Goal: Task Accomplishment & Management: Manage account settings

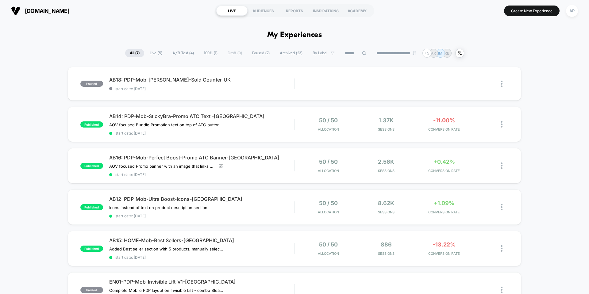
drag, startPoint x: 536, startPoint y: 10, endPoint x: 570, endPoint y: 12, distance: 33.5
click at [564, 17] on section "Create New Experience AR" at bounding box center [486, 10] width 187 height 15
click at [570, 10] on div "AR" at bounding box center [572, 11] width 12 height 12
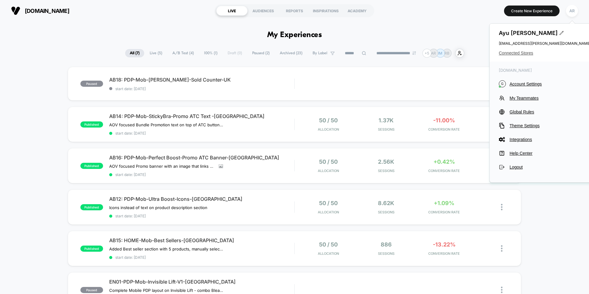
click at [526, 51] on span "Connected Stores" at bounding box center [545, 53] width 92 height 5
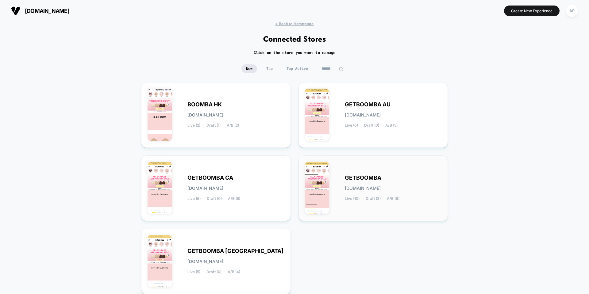
click at [371, 172] on div "GETBOOMBA [DOMAIN_NAME] Live (10) Draft (3) A/B (6)" at bounding box center [373, 188] width 137 height 53
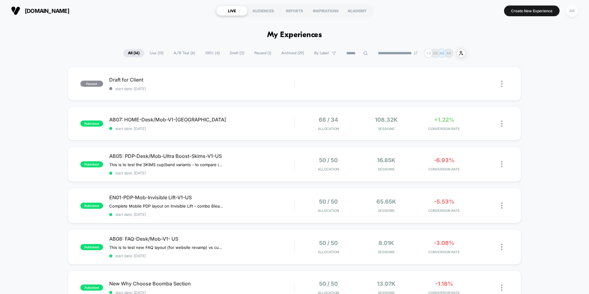
click at [569, 13] on div "AR" at bounding box center [572, 11] width 12 height 12
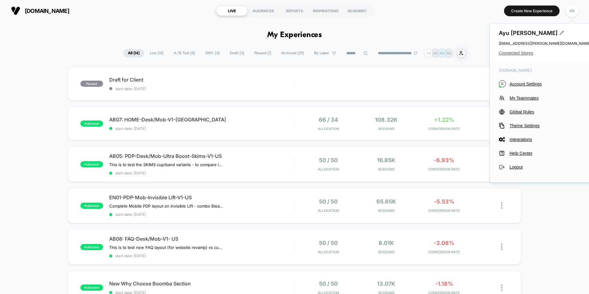
click at [519, 56] on span "Connected Stores" at bounding box center [545, 53] width 92 height 5
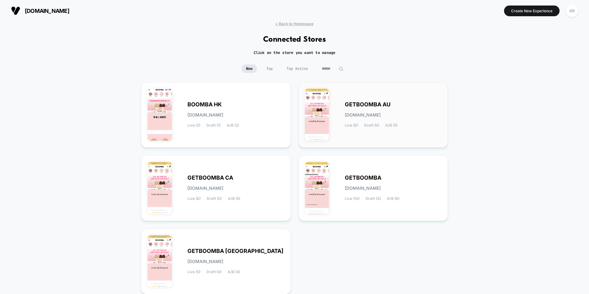
click at [363, 106] on span "GETBOOMBA AU" at bounding box center [368, 105] width 46 height 4
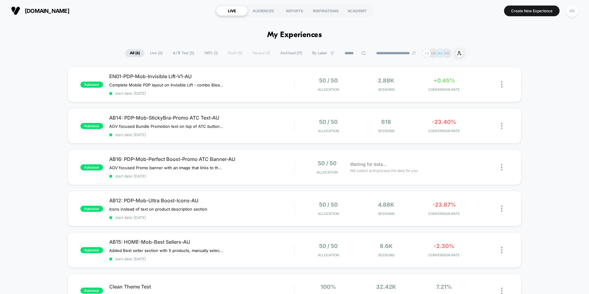
click at [576, 13] on div "AR" at bounding box center [572, 11] width 12 height 12
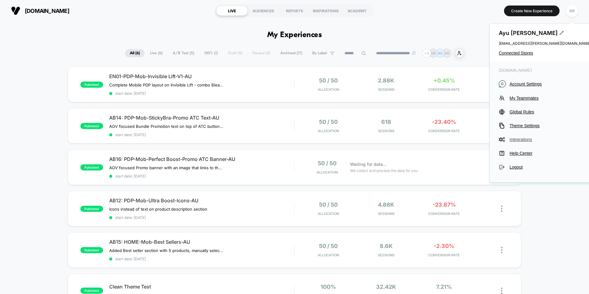
click at [523, 139] on span "Integrations" at bounding box center [550, 139] width 81 height 5
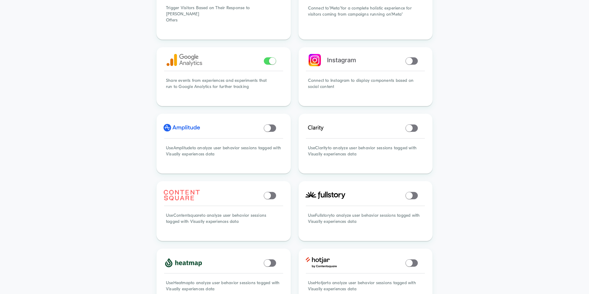
scroll to position [92, 0]
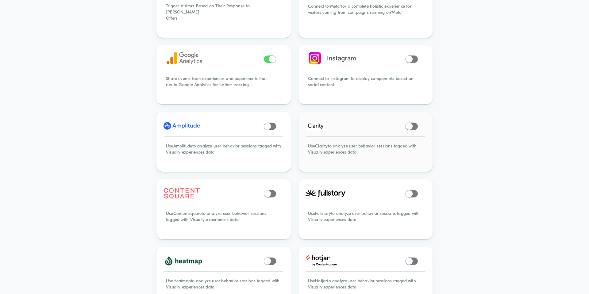
click at [406, 123] on span at bounding box center [409, 126] width 7 height 7
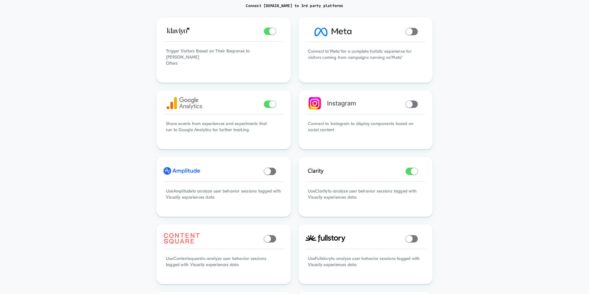
scroll to position [0, 0]
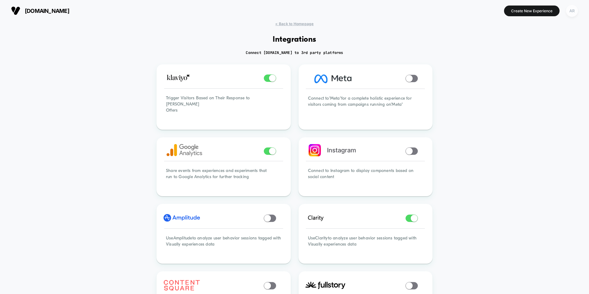
click at [572, 12] on div "AR" at bounding box center [572, 11] width 12 height 12
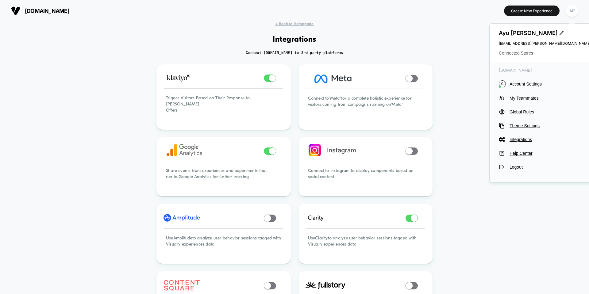
click at [517, 55] on span "Connected Stores" at bounding box center [545, 53] width 92 height 5
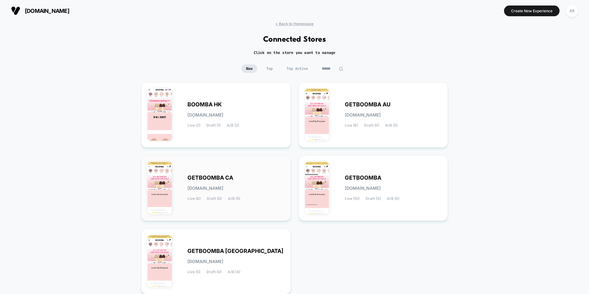
click at [207, 173] on div "GETBOOMBA CA [DOMAIN_NAME] Live (6) Draft (0) A/B (5)" at bounding box center [216, 188] width 137 height 53
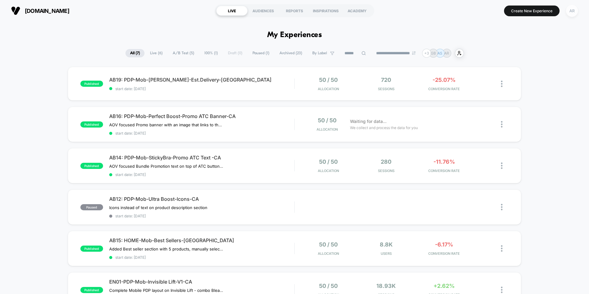
click at [569, 15] on div "AR" at bounding box center [572, 11] width 12 height 12
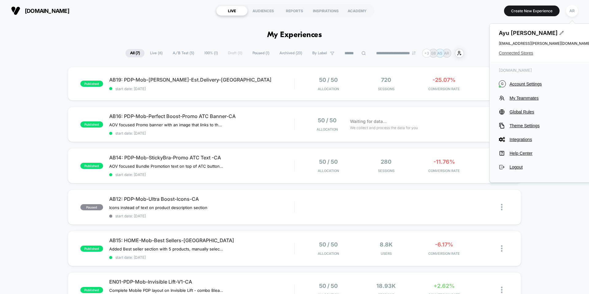
click at [523, 52] on span "Connected Stores" at bounding box center [545, 53] width 92 height 5
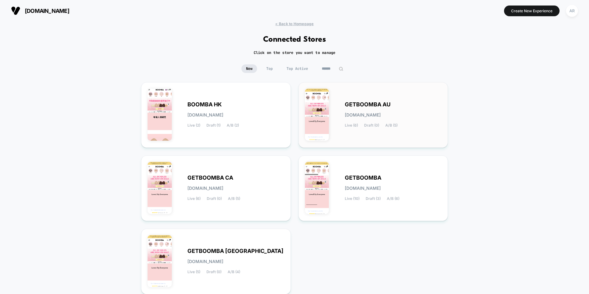
click at [402, 107] on div "GETBOOMBA AU [DOMAIN_NAME] Live (6) Draft (0) A/B (5)" at bounding box center [393, 115] width 97 height 25
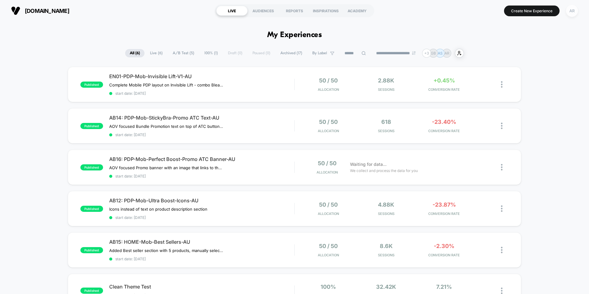
click at [570, 15] on div "AR" at bounding box center [572, 11] width 12 height 12
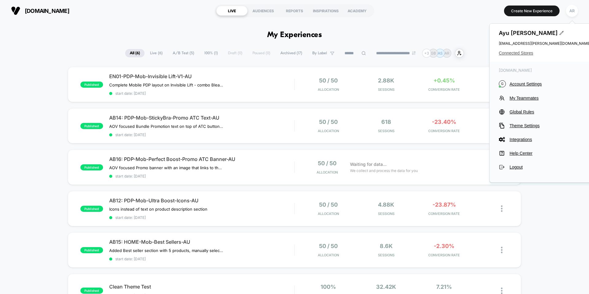
click at [517, 52] on span "Connected Stores" at bounding box center [545, 53] width 92 height 5
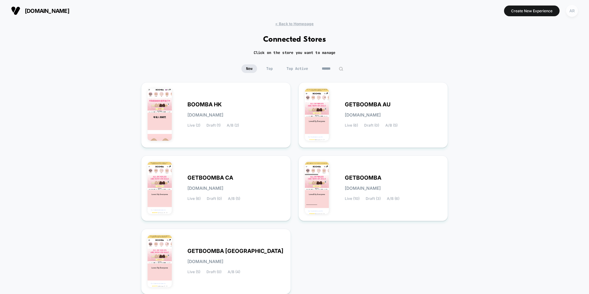
click at [575, 15] on div "AR" at bounding box center [572, 11] width 12 height 12
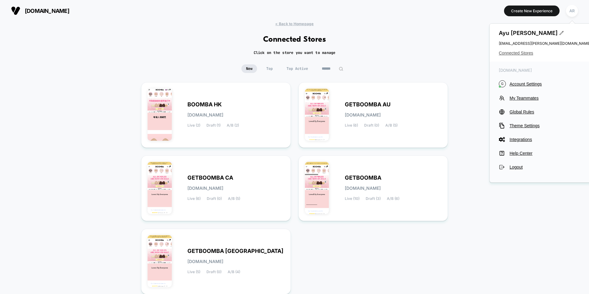
click at [527, 53] on span "Connected Stores" at bounding box center [545, 53] width 92 height 5
click at [529, 139] on span "Integrations" at bounding box center [550, 139] width 81 height 5
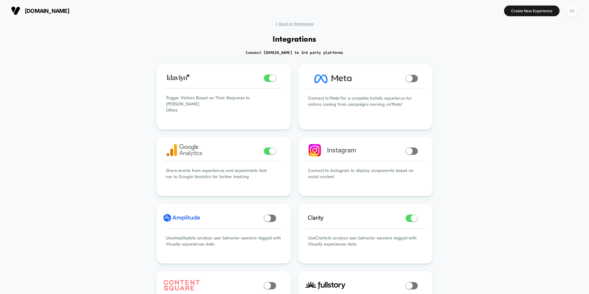
click at [571, 10] on div "AR" at bounding box center [572, 11] width 12 height 12
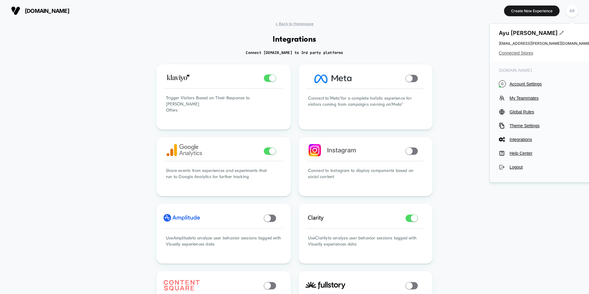
click at [518, 53] on span "Connected Stores" at bounding box center [545, 53] width 92 height 5
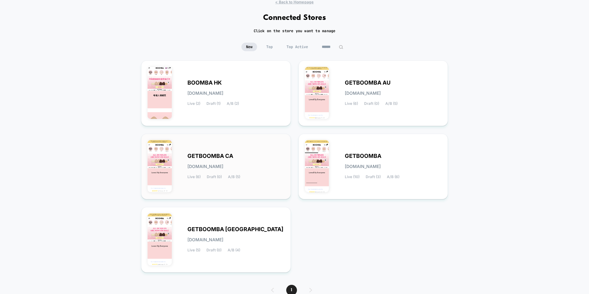
scroll to position [50, 0]
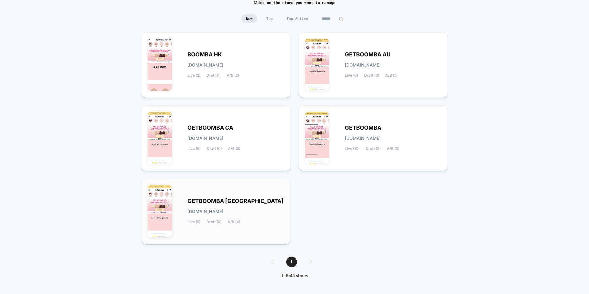
click at [242, 201] on div "GETBOOMBA UK [DOMAIN_NAME] Live (5) Draft (0) A/B (4)" at bounding box center [236, 211] width 97 height 25
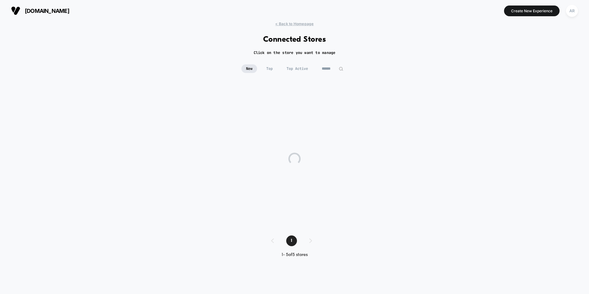
scroll to position [0, 0]
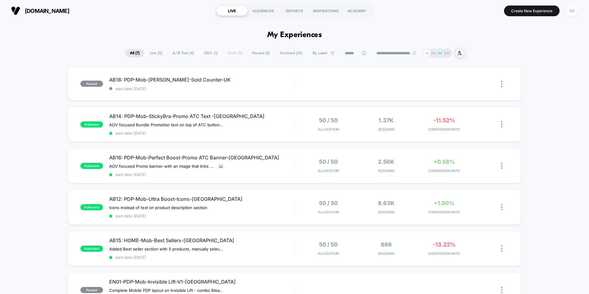
click at [570, 13] on div "AR" at bounding box center [572, 11] width 12 height 12
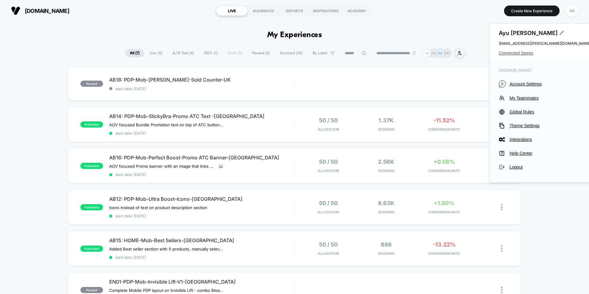
click at [511, 53] on span "Connected Stores" at bounding box center [545, 53] width 92 height 5
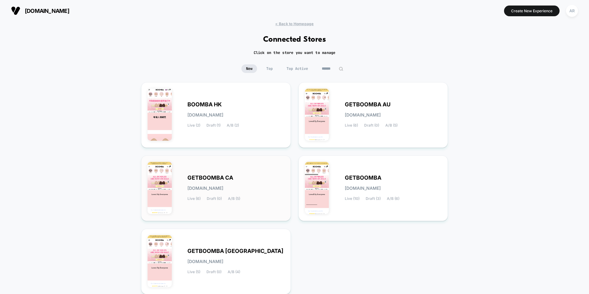
click at [220, 184] on div "GETBOOMBA CA [DOMAIN_NAME] Live (6) Draft (0) A/B (5)" at bounding box center [236, 188] width 97 height 25
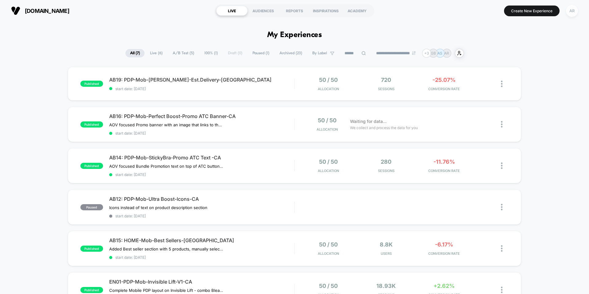
click at [576, 14] on div "AR" at bounding box center [572, 11] width 12 height 12
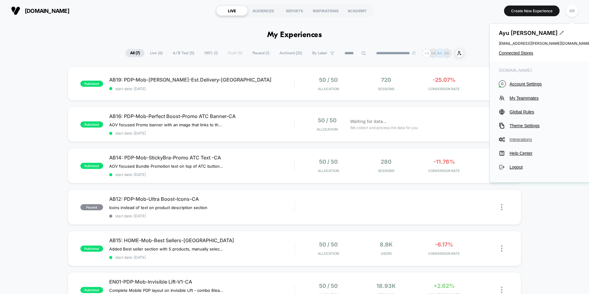
click at [528, 142] on span "Integrations" at bounding box center [550, 139] width 81 height 5
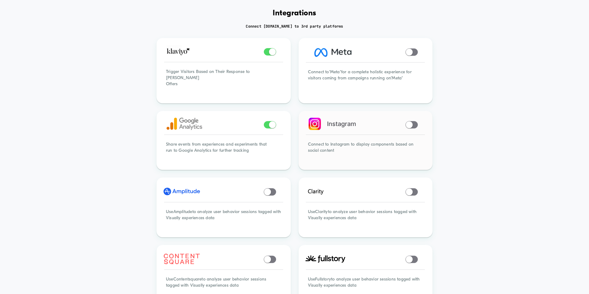
scroll to position [61, 0]
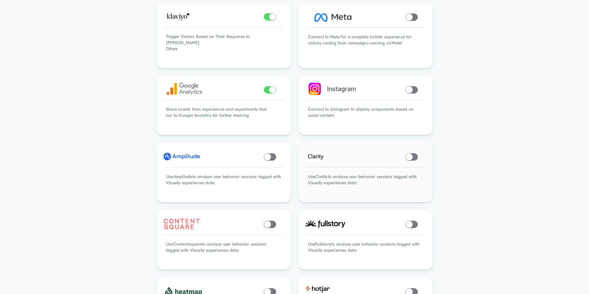
click at [414, 154] on span at bounding box center [412, 156] width 12 height 7
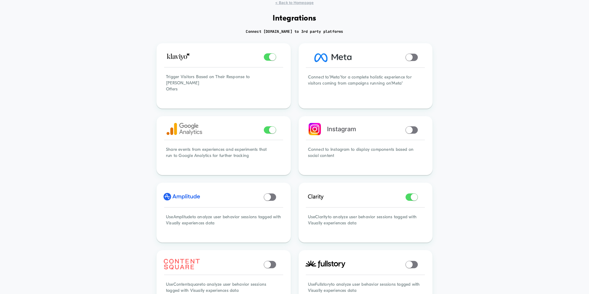
scroll to position [0, 0]
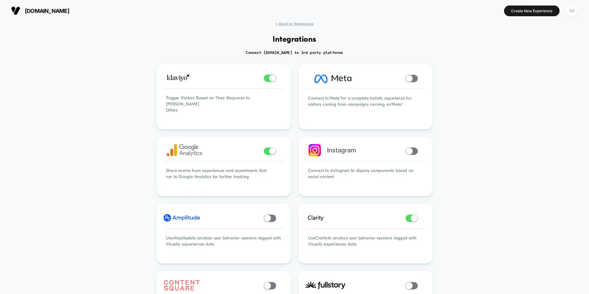
click at [575, 13] on div "AR" at bounding box center [572, 11] width 12 height 12
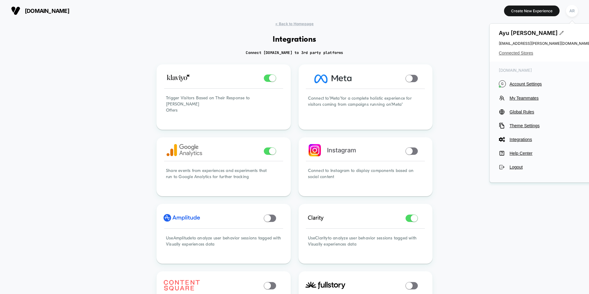
click at [530, 54] on span "Connected Stores" at bounding box center [545, 53] width 92 height 5
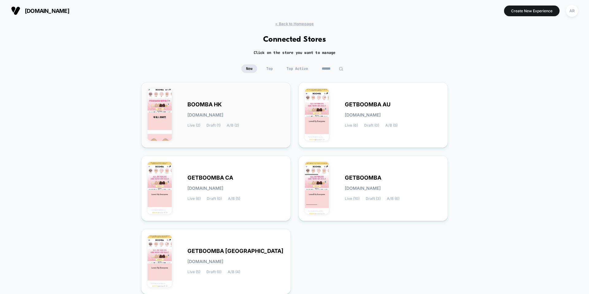
click at [223, 114] on span "[DOMAIN_NAME]" at bounding box center [206, 115] width 36 height 4
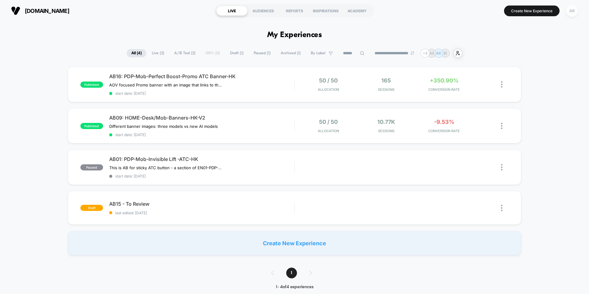
click at [578, 9] on div "AR" at bounding box center [572, 11] width 12 height 12
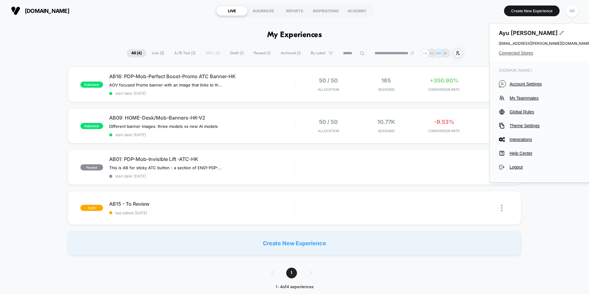
click at [523, 55] on span "Connected Stores" at bounding box center [545, 53] width 92 height 5
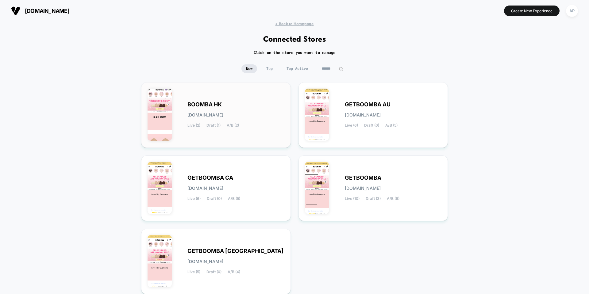
click at [208, 108] on div "BOOMBA HK [DOMAIN_NAME] Live (2) Draft (1) A/B (2)" at bounding box center [236, 115] width 97 height 25
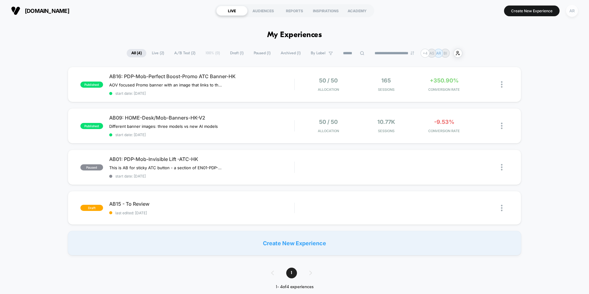
click at [571, 15] on div "AR" at bounding box center [572, 11] width 12 height 12
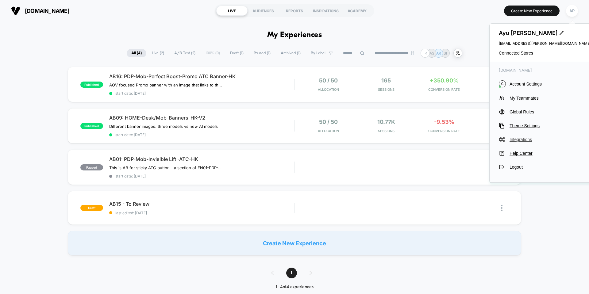
click at [524, 141] on span "Integrations" at bounding box center [550, 139] width 81 height 5
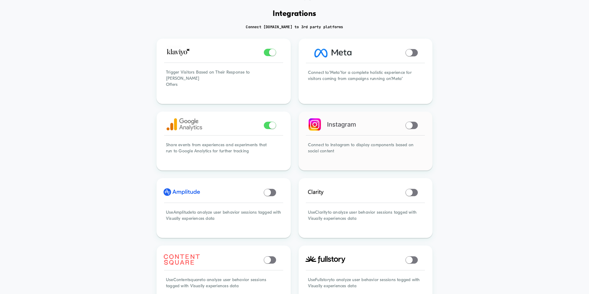
scroll to position [61, 0]
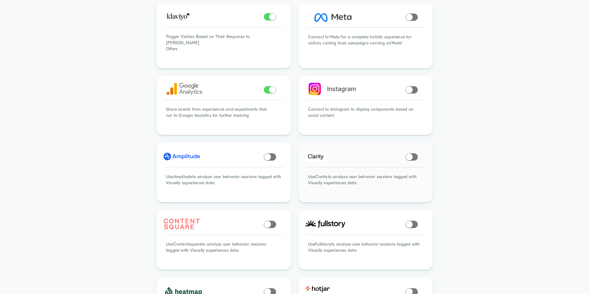
click at [406, 153] on span at bounding box center [409, 156] width 7 height 7
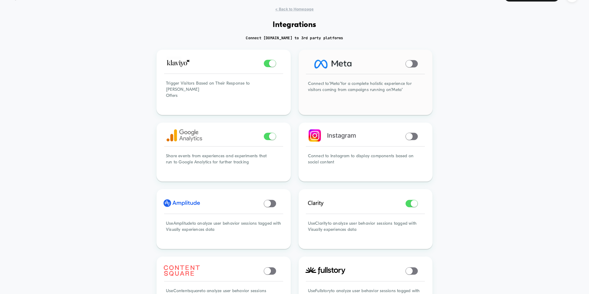
scroll to position [0, 0]
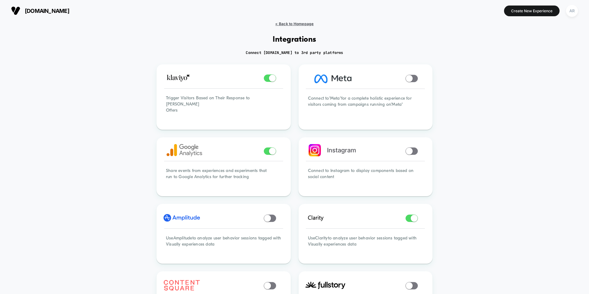
click at [282, 25] on span "< Back to Homepage" at bounding box center [294, 23] width 38 height 5
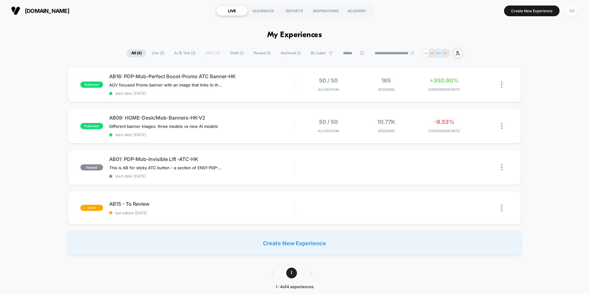
click at [572, 8] on div "AR" at bounding box center [572, 11] width 12 height 12
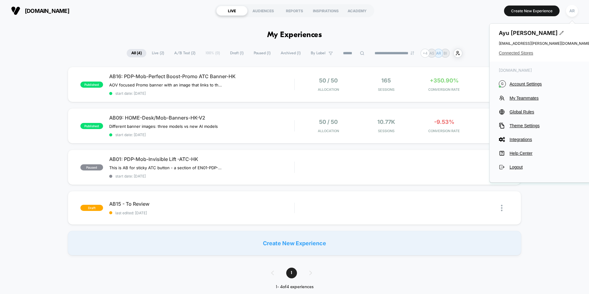
click at [523, 55] on span "Connected Stores" at bounding box center [545, 53] width 92 height 5
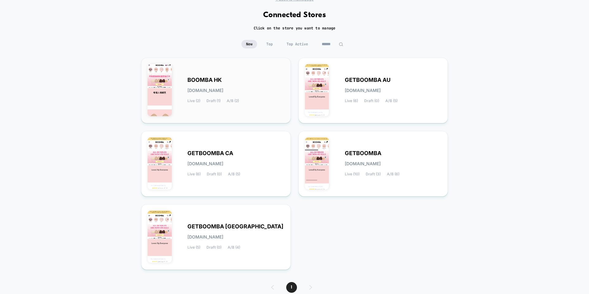
scroll to position [50, 0]
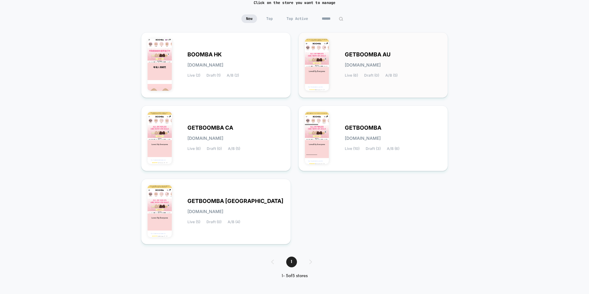
click at [399, 55] on div "GETBOOMBA AU [DOMAIN_NAME] Live (6) Draft (0) A/B (5)" at bounding box center [393, 64] width 97 height 25
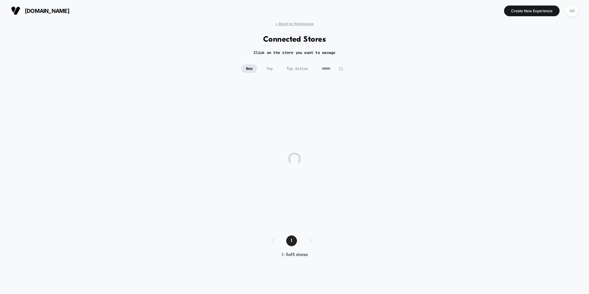
scroll to position [0, 0]
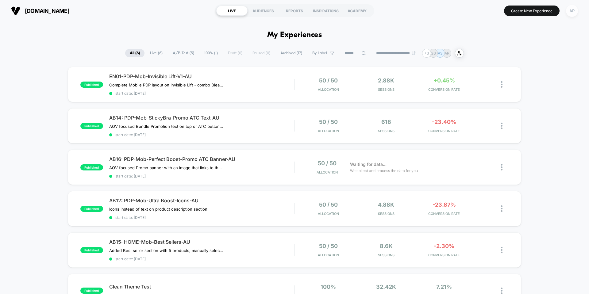
click at [577, 13] on div "AR" at bounding box center [572, 11] width 12 height 12
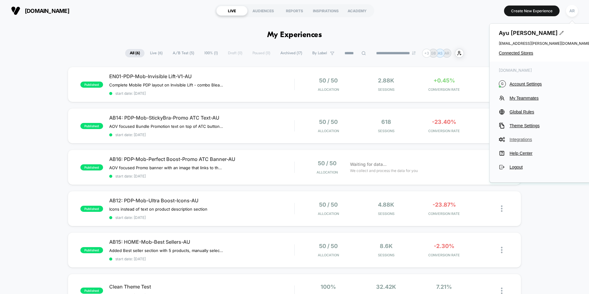
click at [518, 139] on span "Integrations" at bounding box center [550, 139] width 81 height 5
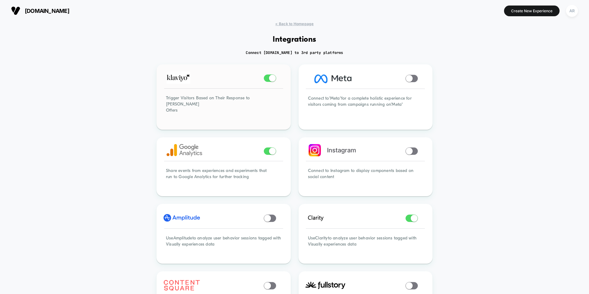
click at [272, 80] on span at bounding box center [272, 78] width 7 height 7
click at [284, 24] on span "< Back to Homepage" at bounding box center [294, 23] width 38 height 5
click at [570, 7] on div "AR" at bounding box center [572, 11] width 12 height 12
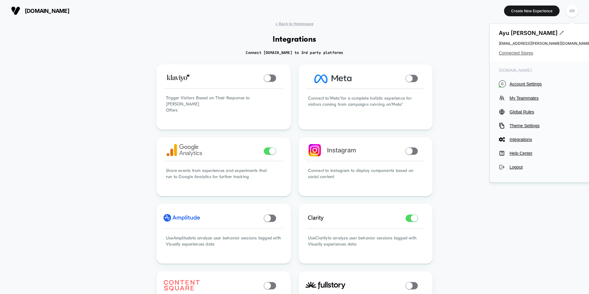
click at [511, 55] on span "Connected Stores" at bounding box center [545, 53] width 92 height 5
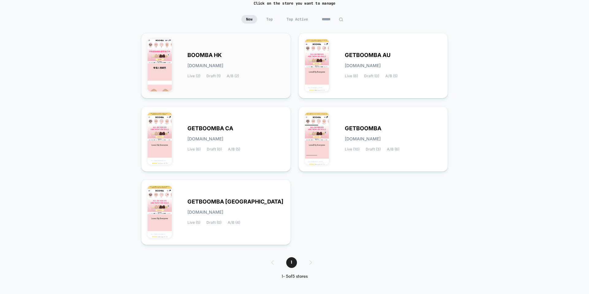
scroll to position [50, 0]
click at [240, 200] on div "GETBOOMBA UK [DOMAIN_NAME] Live (5) Draft (0) A/B (4)" at bounding box center [236, 211] width 97 height 25
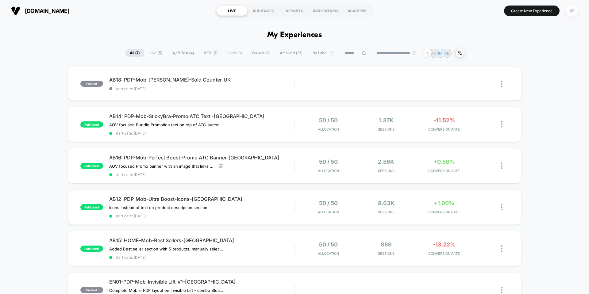
click at [569, 13] on div "AR" at bounding box center [572, 11] width 12 height 12
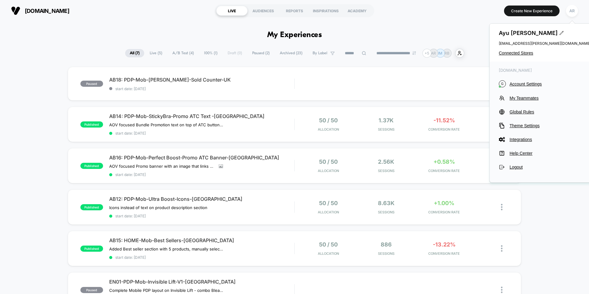
click at [579, 206] on div "paused AB18: PDP-Mob-Demi Boost-Sold Counter-UK start date: [DATE] Edit Duplica…" at bounding box center [294, 223] width 589 height 312
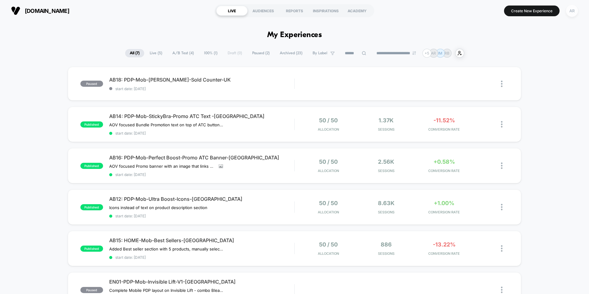
click at [576, 13] on div "AR" at bounding box center [572, 11] width 12 height 12
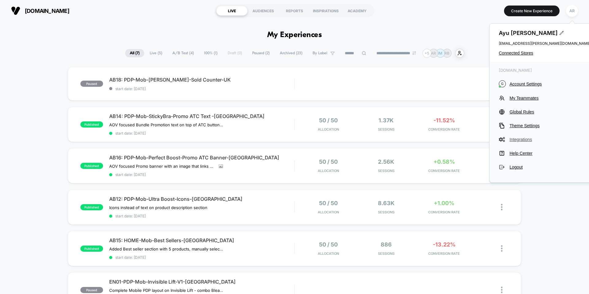
click at [522, 140] on span "Integrations" at bounding box center [550, 139] width 81 height 5
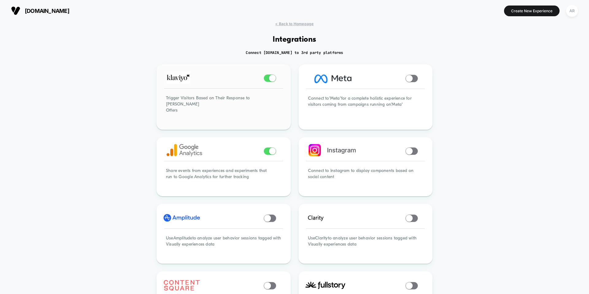
click at [269, 80] on span at bounding box center [270, 78] width 12 height 7
click at [416, 215] on span at bounding box center [412, 218] width 12 height 7
click at [285, 22] on span "< Back to Homepage" at bounding box center [294, 23] width 38 height 5
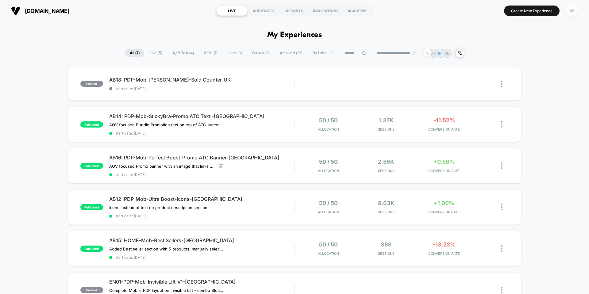
click at [570, 10] on div "AR" at bounding box center [572, 11] width 12 height 12
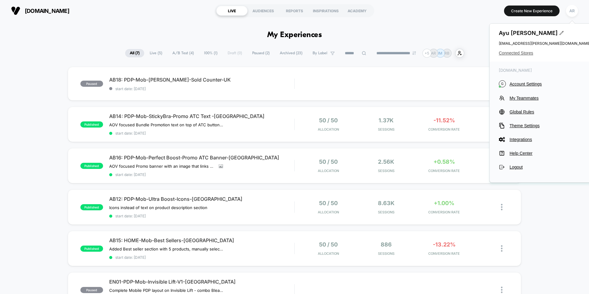
click at [521, 53] on span "Connected Stores" at bounding box center [545, 53] width 92 height 5
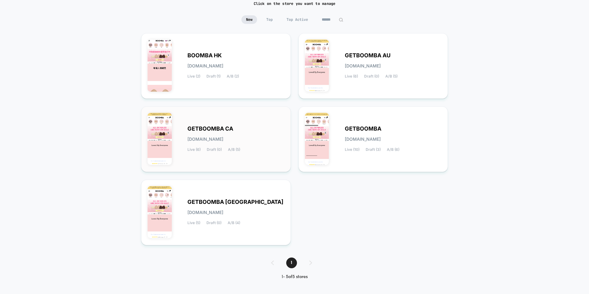
scroll to position [50, 0]
click at [254, 145] on div "GETBOOMBA CA [DOMAIN_NAME] Live (6) Draft (0) A/B (5)" at bounding box center [236, 138] width 97 height 25
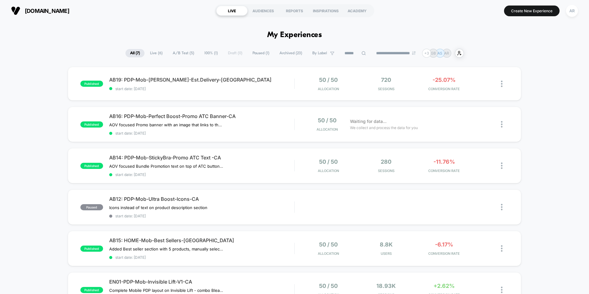
click at [580, 12] on div "[DOMAIN_NAME] LIVE AUDIENCES REPORTS INSPIRATIONS ACADEMY Create New Experience…" at bounding box center [294, 10] width 589 height 21
click at [574, 15] on div "AR" at bounding box center [572, 11] width 12 height 12
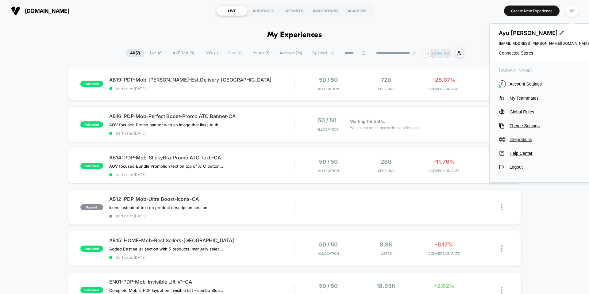
click at [527, 140] on span "Integrations" at bounding box center [550, 139] width 81 height 5
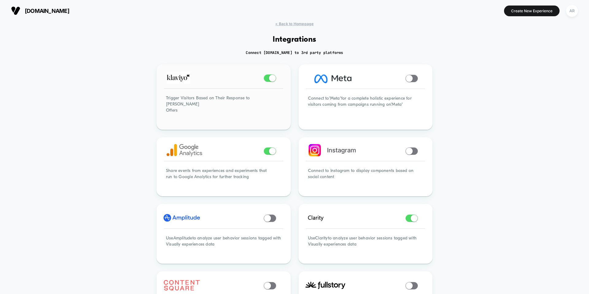
click at [268, 79] on span at bounding box center [270, 78] width 12 height 7
click at [282, 23] on span "< Back to Homepage" at bounding box center [294, 23] width 38 height 5
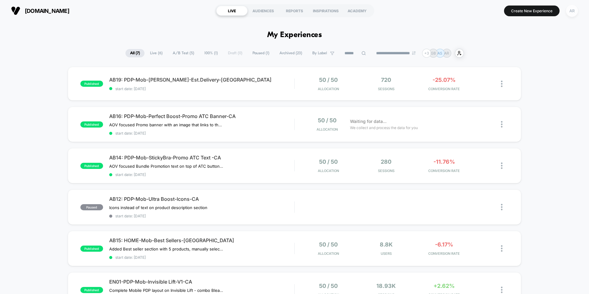
click at [576, 13] on div "AR" at bounding box center [572, 11] width 12 height 12
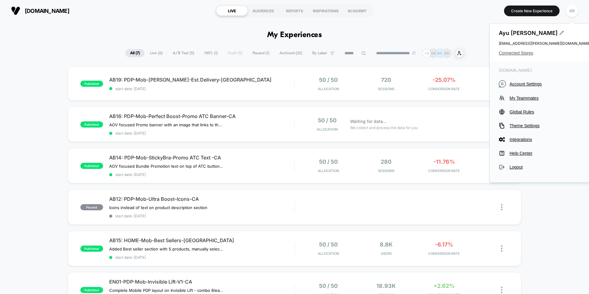
click at [534, 52] on span "Connected Stores" at bounding box center [545, 53] width 92 height 5
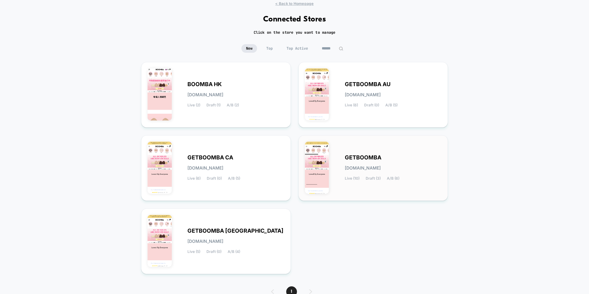
scroll to position [50, 0]
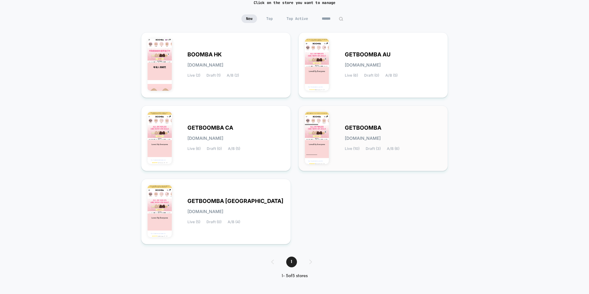
click at [358, 134] on div "GETBOOMBA [DOMAIN_NAME] Live (10) Draft (3) A/B (6)" at bounding box center [393, 138] width 97 height 25
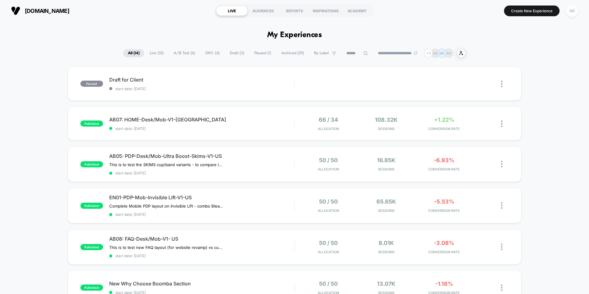
click at [571, 14] on div "AR" at bounding box center [572, 11] width 12 height 12
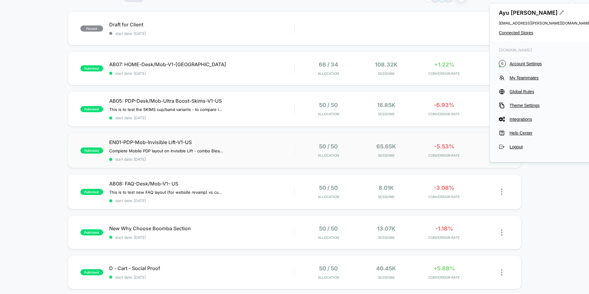
scroll to position [61, 0]
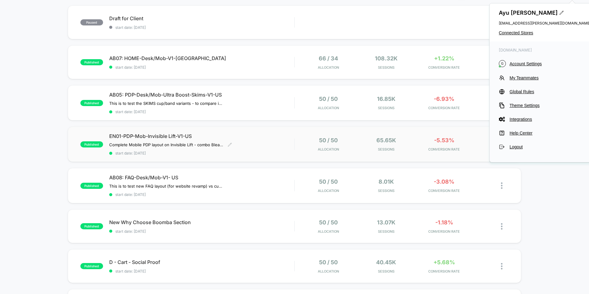
click at [280, 143] on div "EN01-PDP-Mob-Invisible Lift-V1-US Complete Mobile PDP layout on Invisible Lift …" at bounding box center [201, 144] width 185 height 22
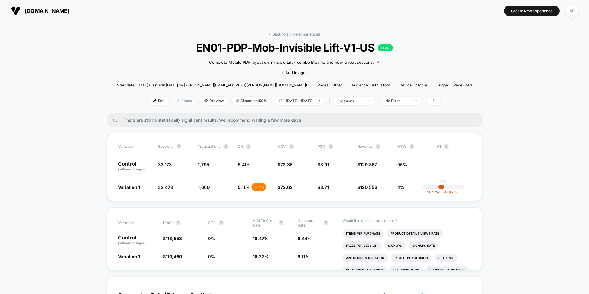
click at [172, 100] on span "Pause" at bounding box center [184, 101] width 25 height 8
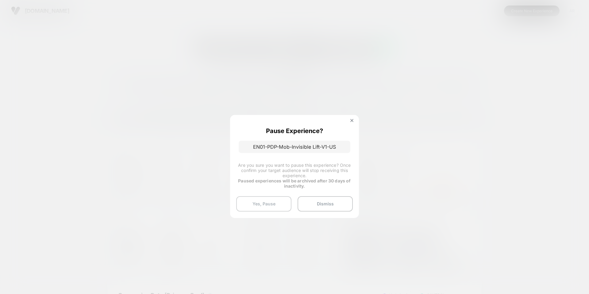
click at [283, 203] on button "Yes, Pause" at bounding box center [263, 203] width 55 height 15
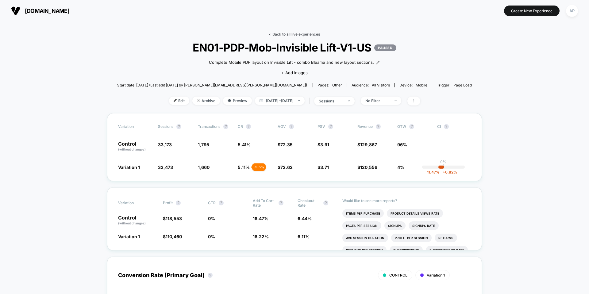
click at [281, 36] on link "< Back to all live experiences" at bounding box center [294, 34] width 51 height 5
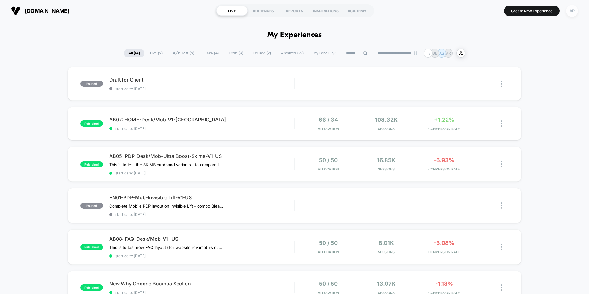
click at [571, 14] on div "AR" at bounding box center [572, 11] width 12 height 12
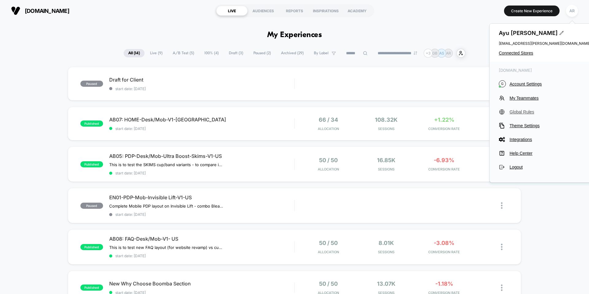
click at [523, 109] on button "Global Rules" at bounding box center [545, 112] width 92 height 6
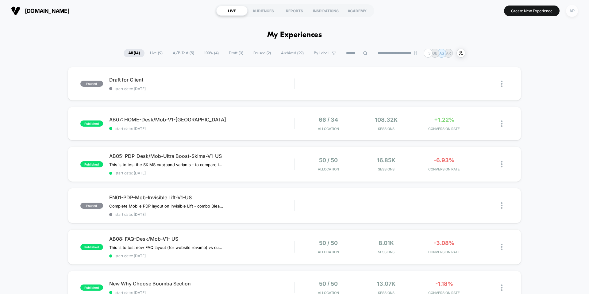
click at [569, 8] on div "AR" at bounding box center [572, 11] width 12 height 12
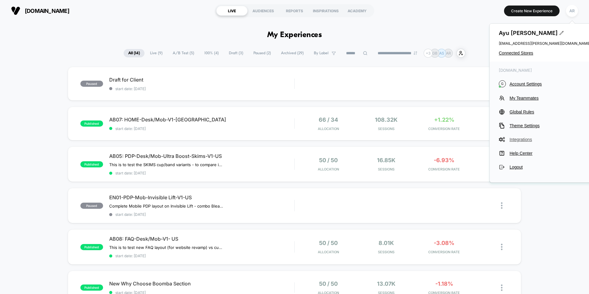
click at [525, 139] on span "Integrations" at bounding box center [550, 139] width 81 height 5
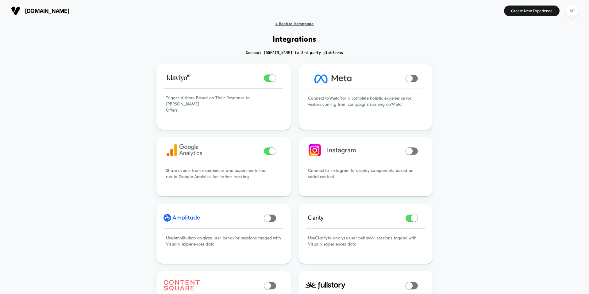
click at [281, 23] on span "< Back to Homepage" at bounding box center [294, 23] width 38 height 5
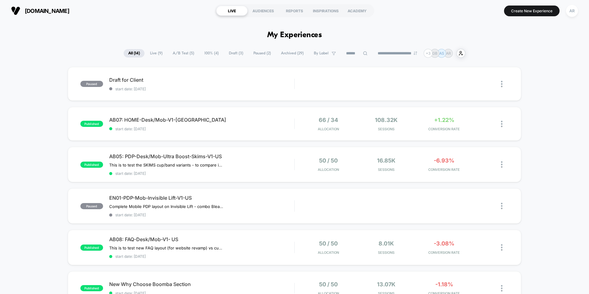
click at [575, 17] on button "AR" at bounding box center [573, 11] width 16 height 13
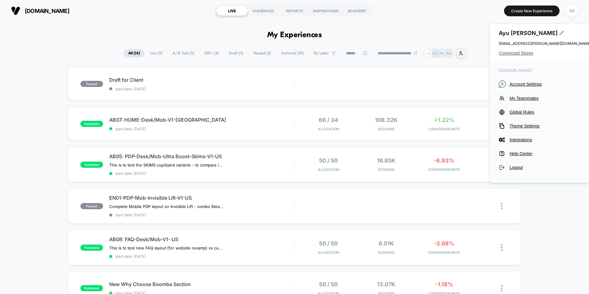
click at [527, 54] on span "Connected Stores" at bounding box center [545, 53] width 92 height 5
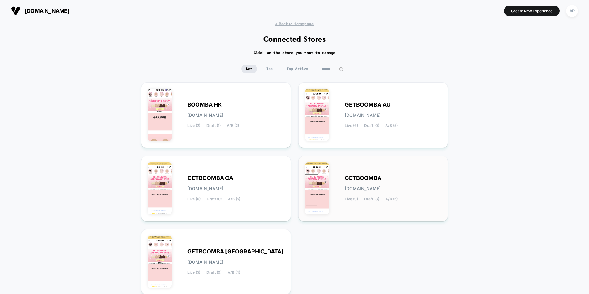
click at [391, 169] on div "GETBOOMBA [DOMAIN_NAME] Live (9) Draft (3) A/B (5)" at bounding box center [373, 188] width 137 height 53
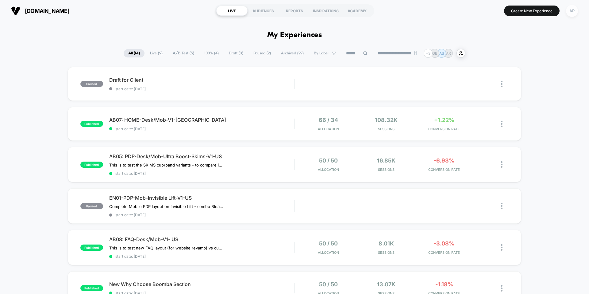
click at [573, 9] on div "AR" at bounding box center [572, 11] width 12 height 12
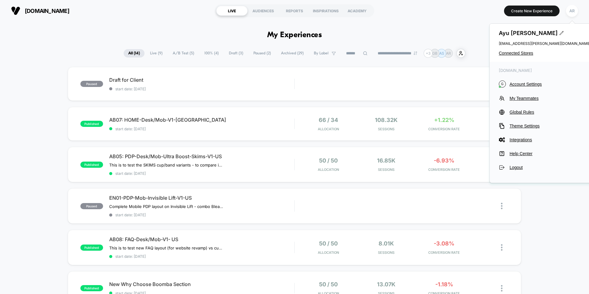
click at [523, 56] on div "[PERSON_NAME] [EMAIL_ADDRESS][PERSON_NAME][DOMAIN_NAME] Connected Stores" at bounding box center [545, 43] width 111 height 38
click at [523, 52] on span "Connected Stores" at bounding box center [545, 53] width 92 height 5
